Goal: Find specific fact: Find specific fact

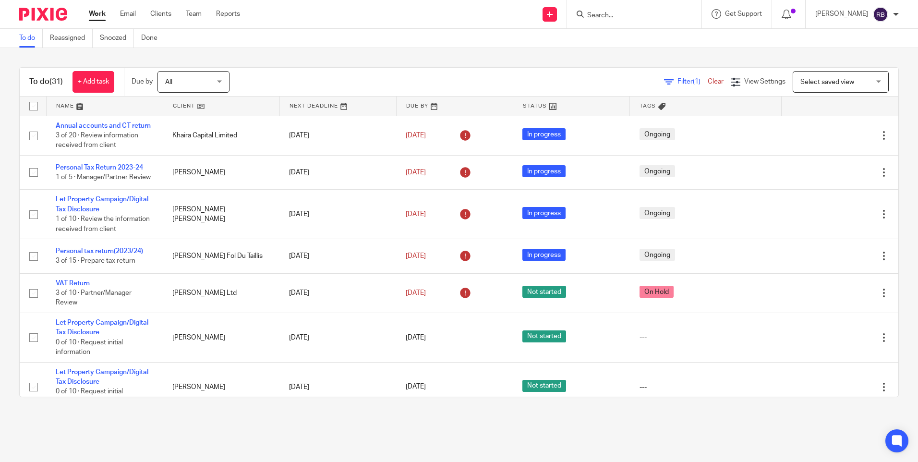
click at [654, 21] on div at bounding box center [634, 14] width 134 height 28
click at [618, 22] on div at bounding box center [634, 14] width 134 height 28
click at [615, 12] on input "Search" at bounding box center [629, 16] width 86 height 9
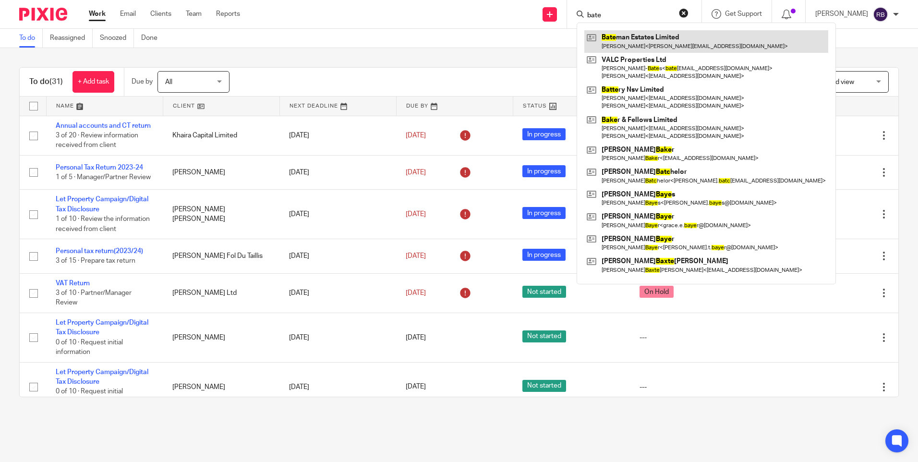
type input "bate"
click at [613, 37] on link at bounding box center [706, 41] width 244 height 22
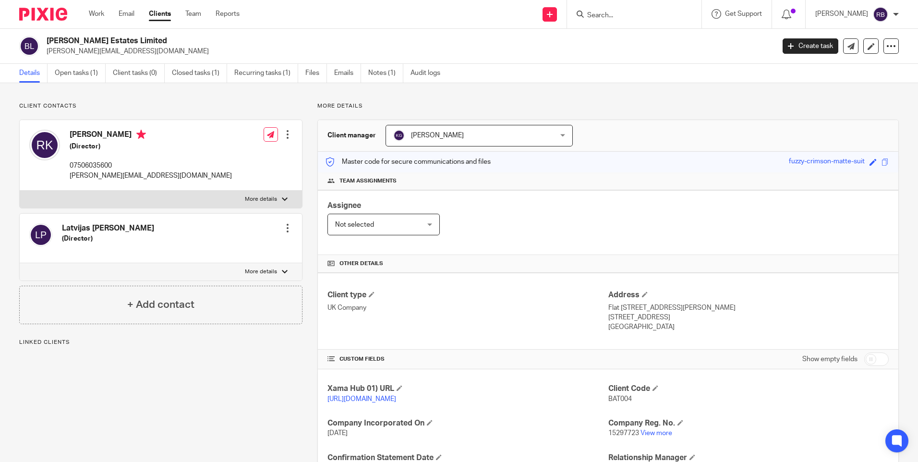
scroll to position [123, 0]
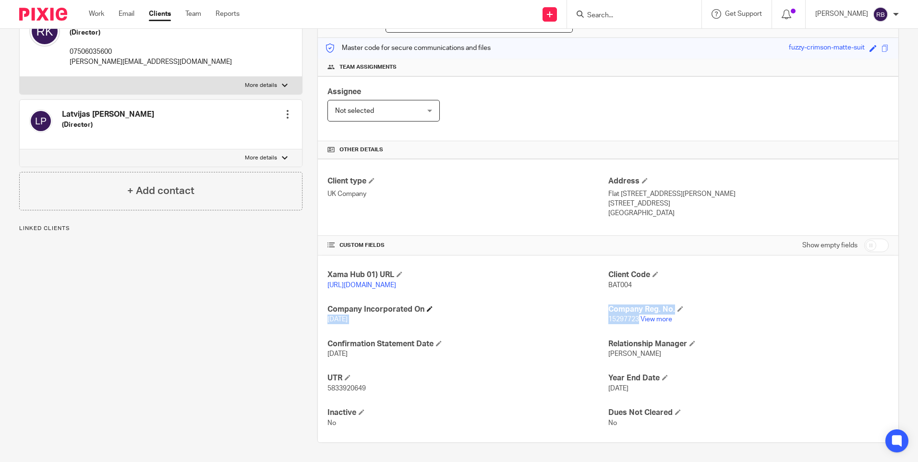
drag, startPoint x: 635, startPoint y: 317, endPoint x: 603, endPoint y: 314, distance: 32.3
click at [603, 314] on div "Xama Hub 01) URL [URL][DOMAIN_NAME] Client Code BAT004 Company Incorporated On …" at bounding box center [608, 348] width 581 height 187
click at [611, 320] on span "15297723" at bounding box center [623, 319] width 31 height 7
drag, startPoint x: 633, startPoint y: 316, endPoint x: 608, endPoint y: 314, distance: 25.1
click at [608, 314] on div "Company Reg. No. 15297723 View more" at bounding box center [748, 314] width 280 height 20
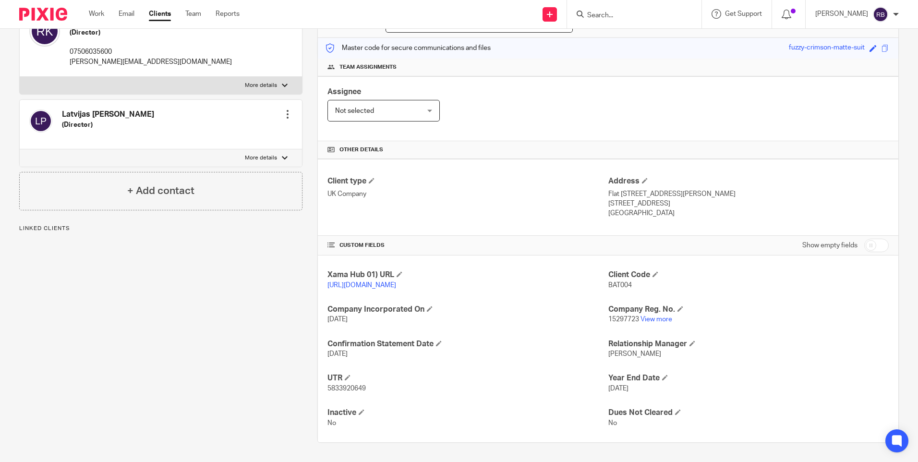
drag, startPoint x: 608, startPoint y: 314, endPoint x: 635, endPoint y: 320, distance: 28.2
click at [635, 320] on p "15297723 View more" at bounding box center [748, 320] width 280 height 10
drag, startPoint x: 635, startPoint y: 320, endPoint x: 607, endPoint y: 320, distance: 28.3
click at [608, 320] on p "15297723 View more" at bounding box center [748, 320] width 280 height 10
copy p "15297723"
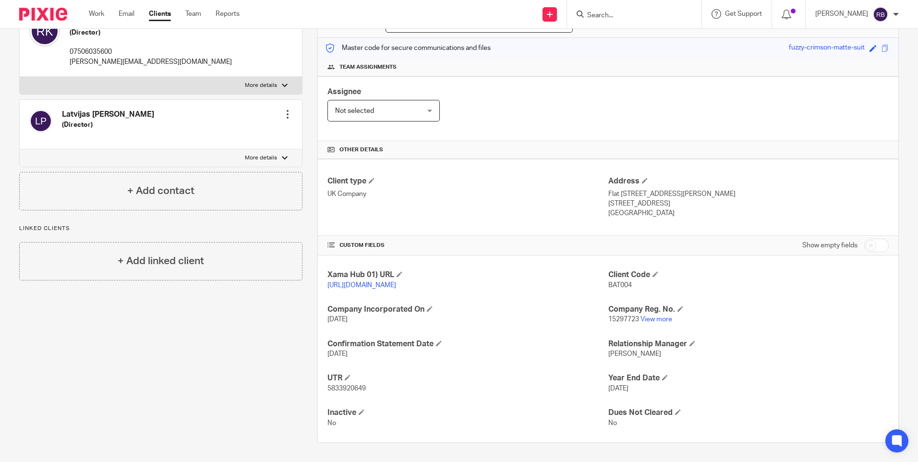
click at [522, 392] on p "5833920649" at bounding box center [467, 389] width 280 height 10
click at [656, 318] on link "View more" at bounding box center [657, 319] width 32 height 7
